Goal: Find contact information: Find contact information

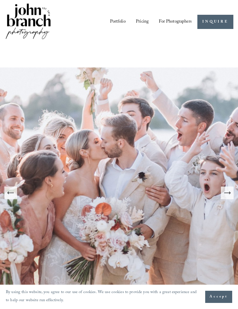
click at [0, 0] on div at bounding box center [0, 0] width 0 height 0
click at [124, 175] on link "Pricing" at bounding box center [118, 169] width 41 height 14
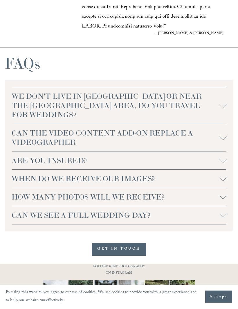
scroll to position [1289, 0]
click at [130, 250] on link "GET IN TOUCH" at bounding box center [119, 249] width 55 height 13
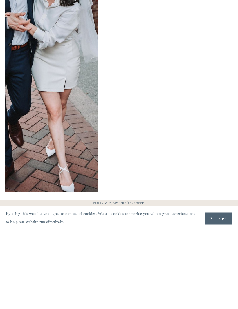
scroll to position [539, 0]
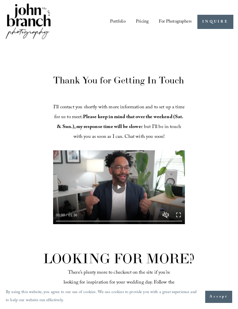
click at [122, 187] on button "Play" at bounding box center [119, 187] width 13 height 13
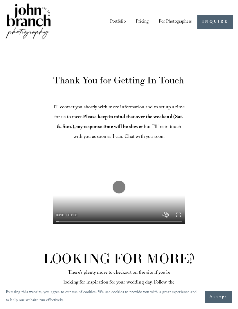
click at [165, 213] on button "Unmute Mute" at bounding box center [165, 215] width 7 height 7
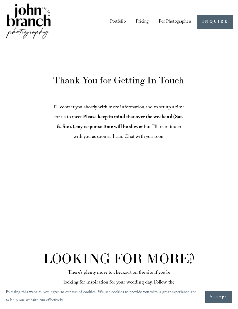
type input "***"
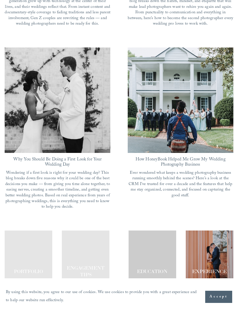
scroll to position [454, 0]
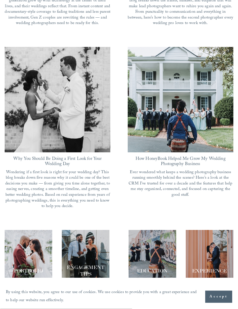
click at [203, 268] on span "EXPERIENCE" at bounding box center [209, 271] width 35 height 6
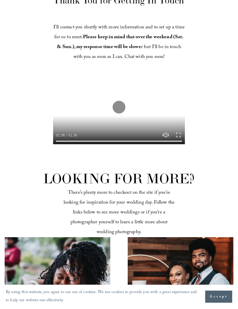
scroll to position [0, 0]
